Goal: Information Seeking & Learning: Learn about a topic

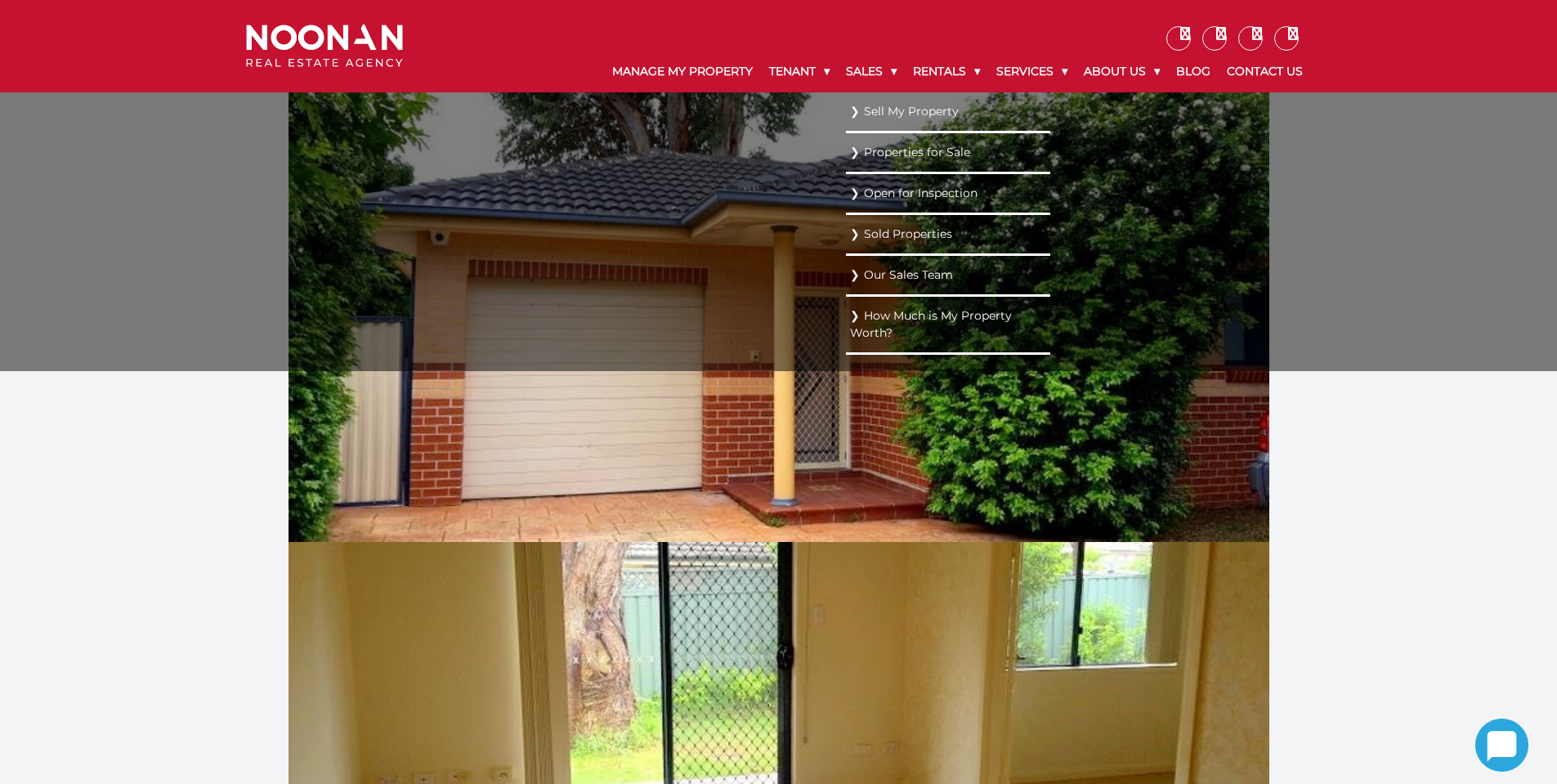
click at [869, 156] on link "Properties for Sale" at bounding box center [947, 153] width 196 height 23
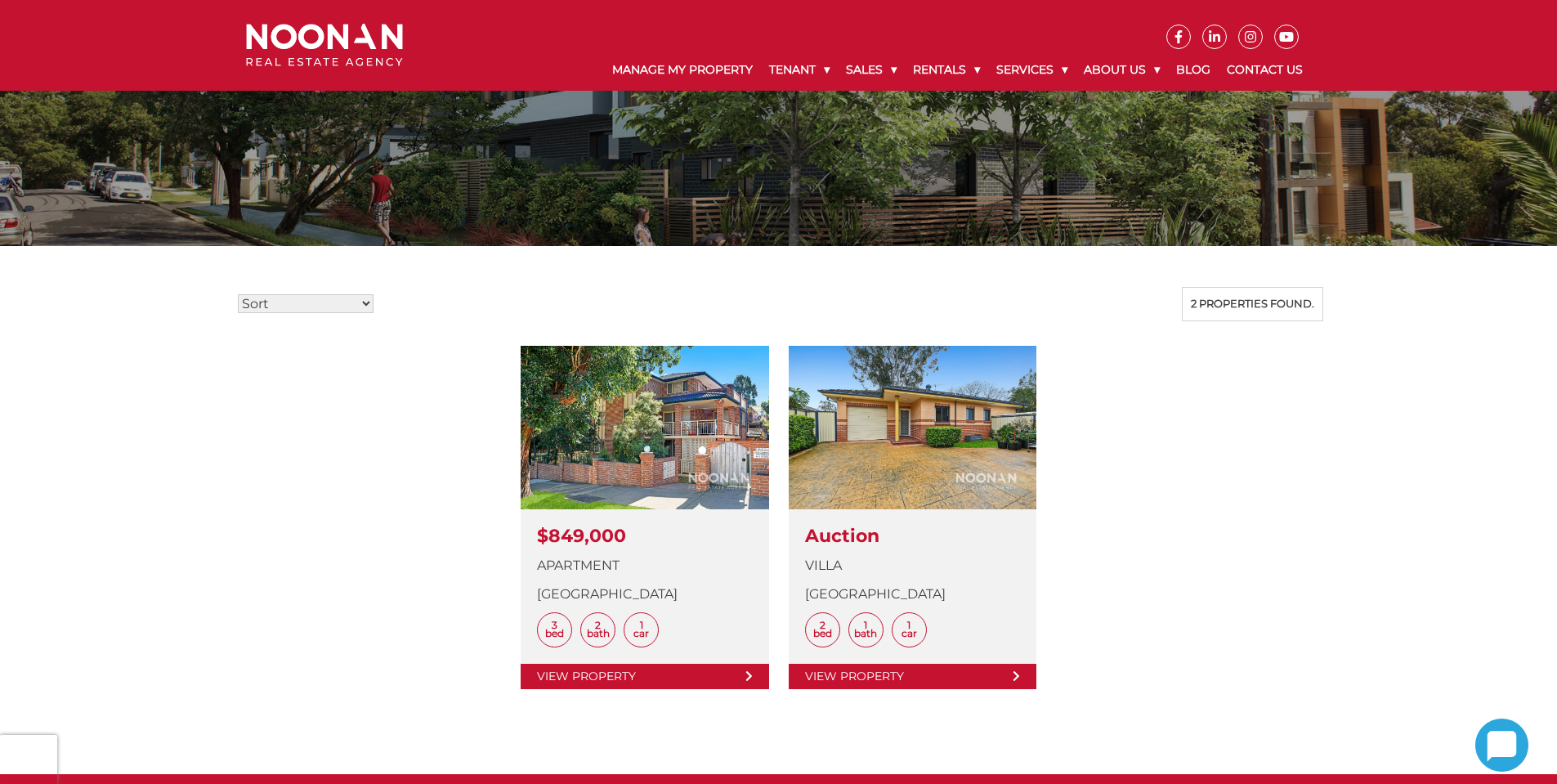
scroll to position [245, 0]
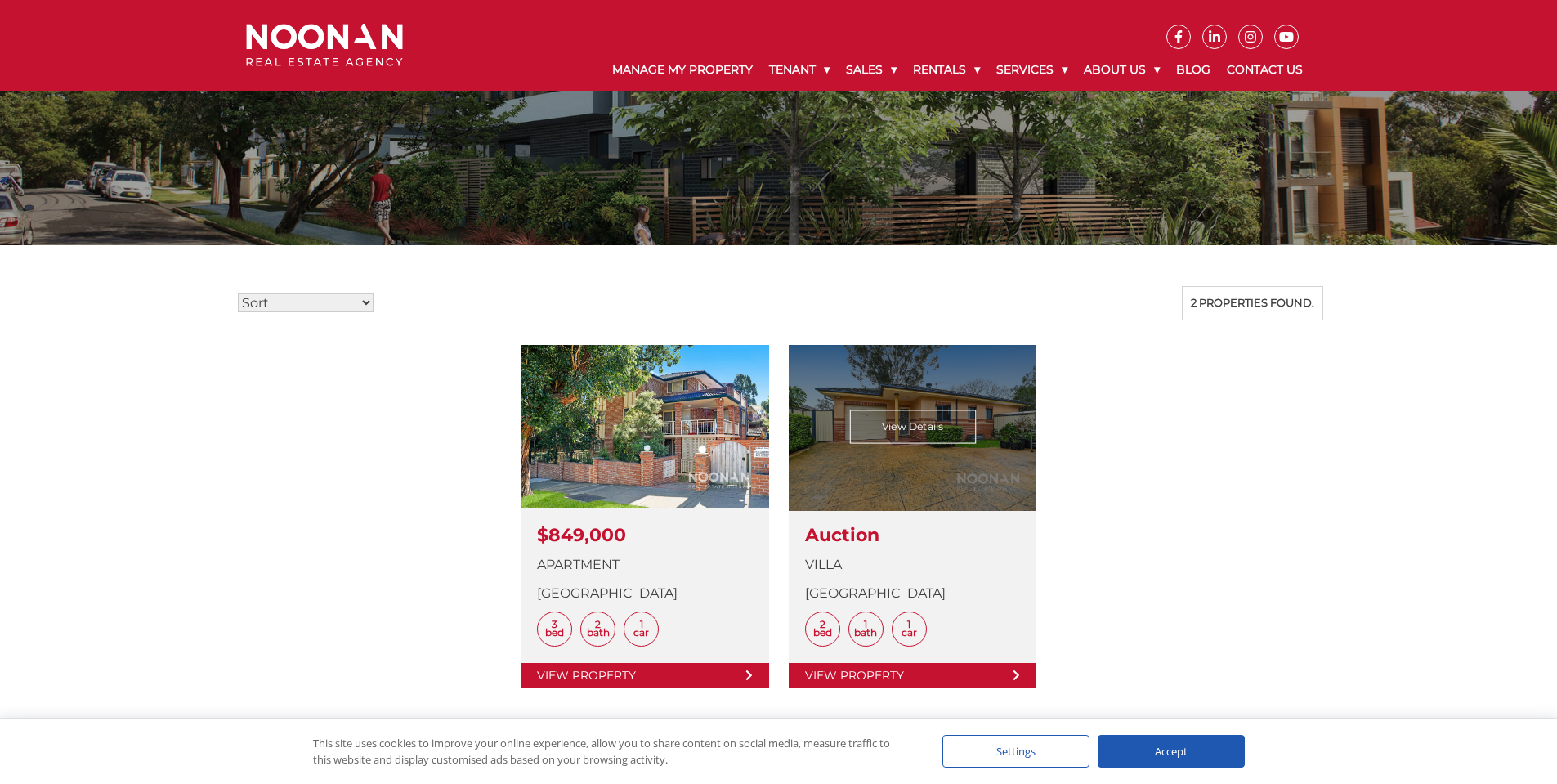
click at [950, 430] on link at bounding box center [913, 517] width 248 height 343
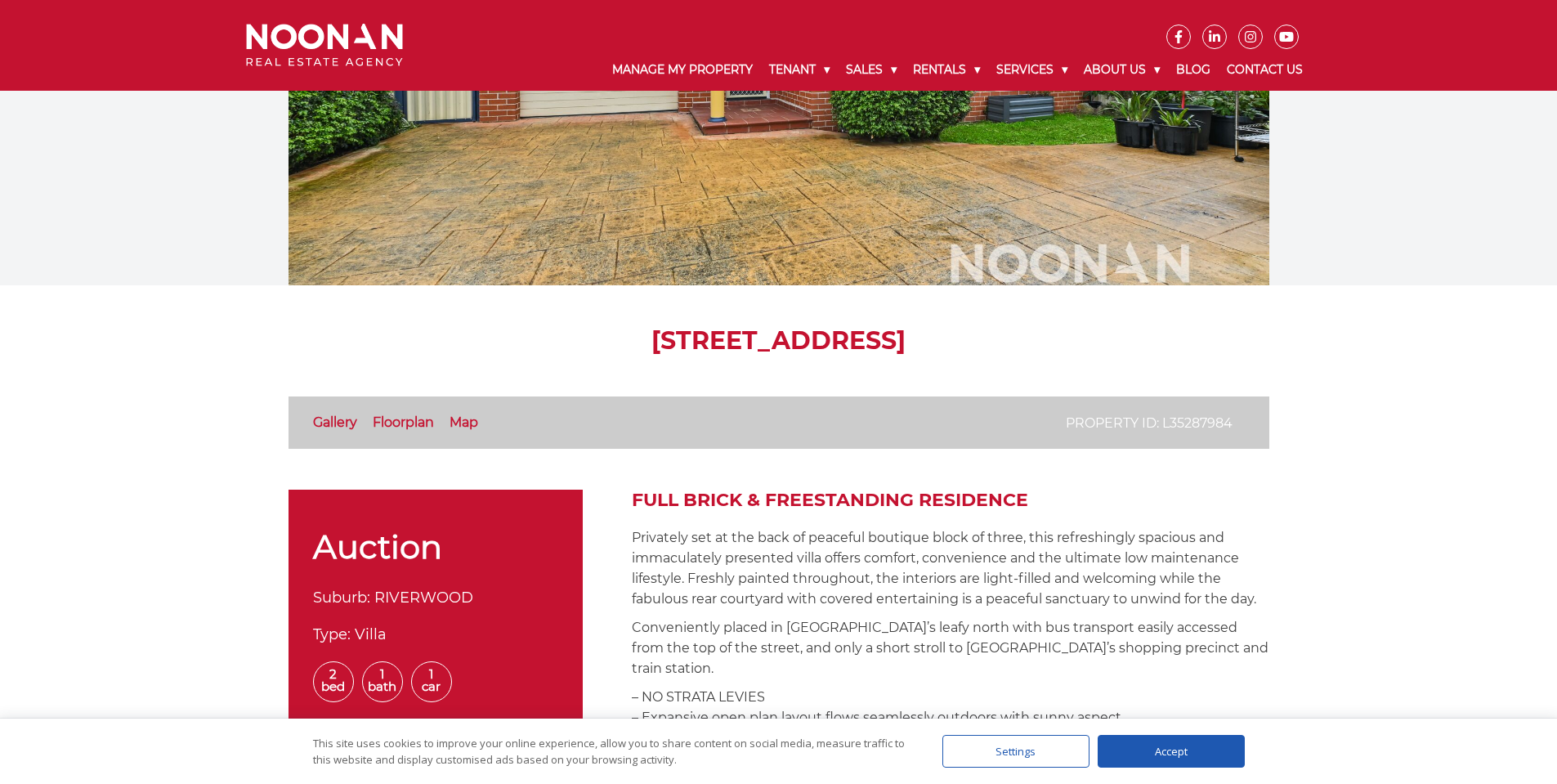
scroll to position [162, 0]
